Goal: Check status: Check status

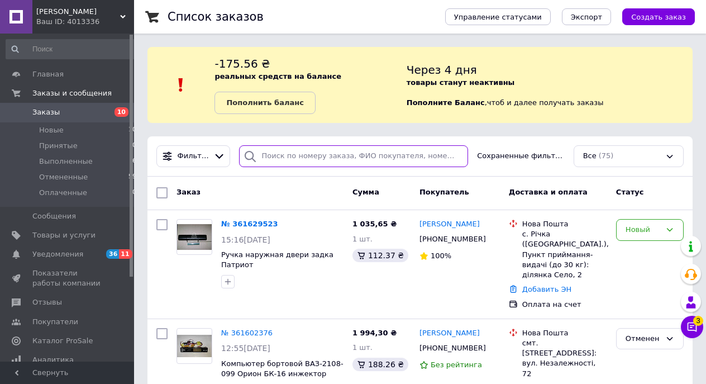
click at [302, 159] on input "search" at bounding box center [354, 156] width 230 height 22
paste input "361476221"
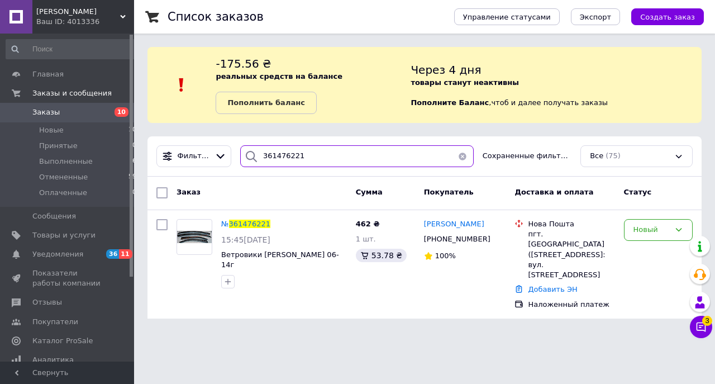
type input "361476221"
click at [283, 251] on span "Ветровики [PERSON_NAME] 06-14г" at bounding box center [280, 259] width 118 height 19
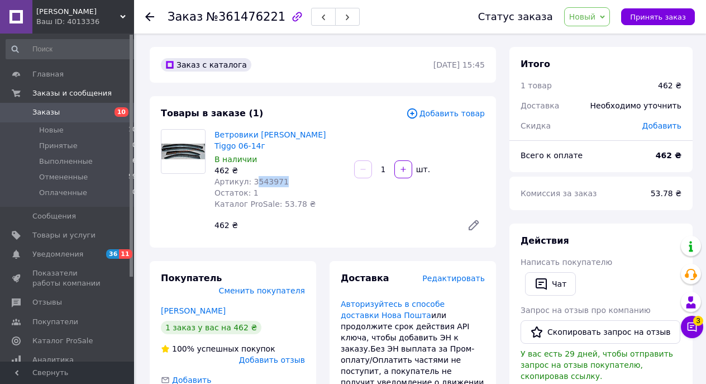
drag, startPoint x: 281, startPoint y: 169, endPoint x: 255, endPoint y: 169, distance: 26.3
click at [255, 177] on span "Артикул: 3543971" at bounding box center [251, 181] width 74 height 9
copy span "543971"
